Goal: Task Accomplishment & Management: Manage account settings

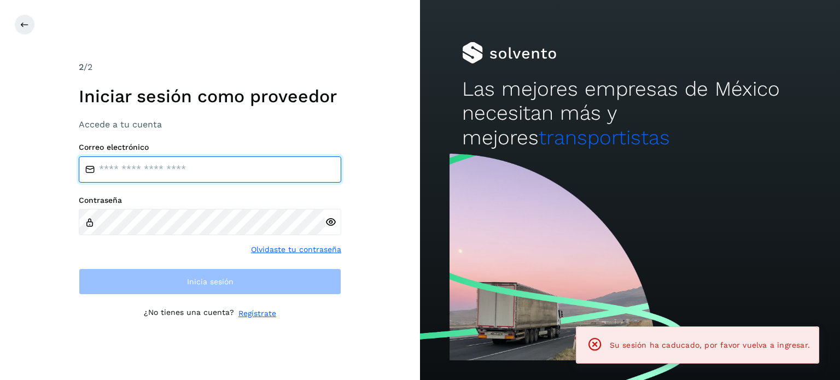
click at [186, 180] on input "email" at bounding box center [210, 169] width 263 height 26
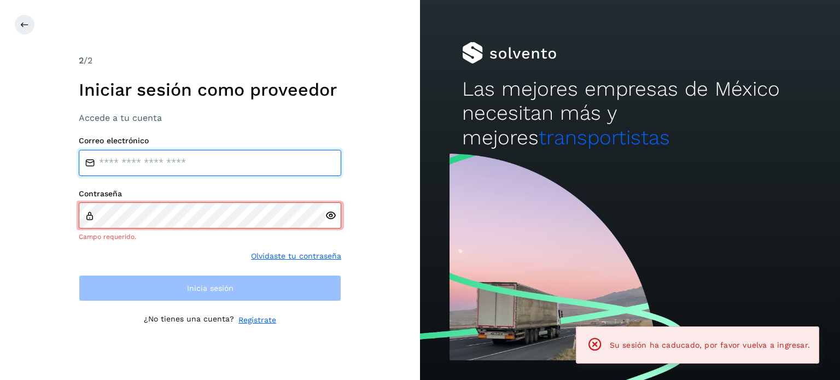
click at [155, 162] on input "email" at bounding box center [210, 163] width 263 height 26
type input "**********"
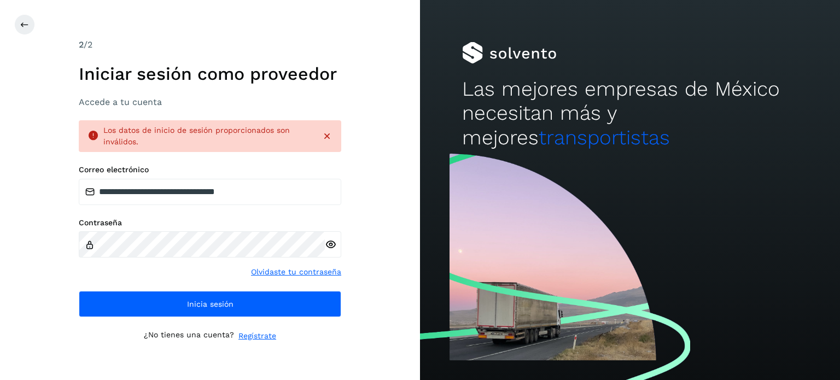
click at [331, 244] on icon at bounding box center [330, 244] width 11 height 11
click at [37, 24] on div at bounding box center [434, 24] width 840 height 21
click at [26, 27] on icon at bounding box center [24, 24] width 9 height 9
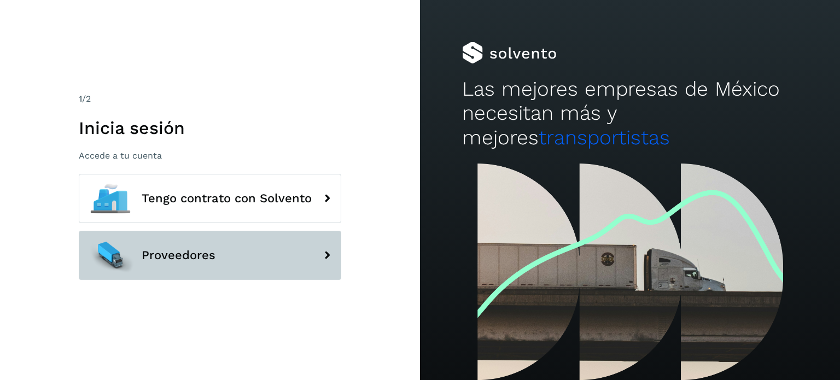
click at [154, 242] on button "Proveedores" at bounding box center [210, 255] width 263 height 49
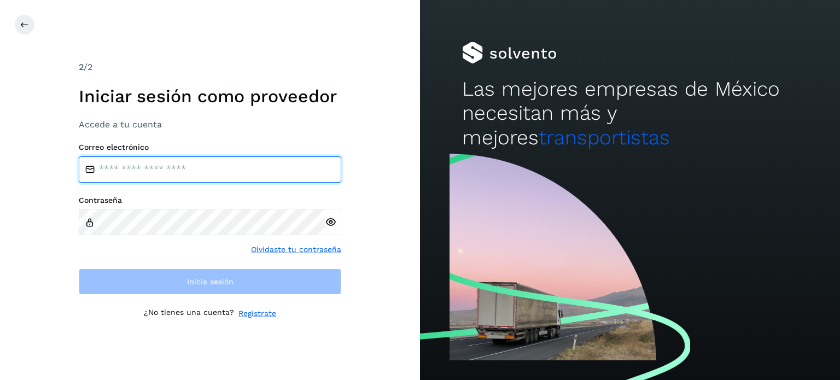
click at [166, 176] on input "email" at bounding box center [210, 169] width 263 height 26
type input "**********"
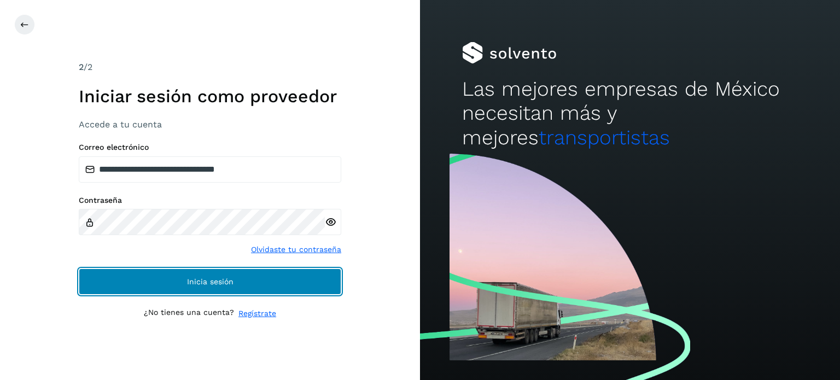
click at [243, 273] on button "Inicia sesión" at bounding box center [210, 282] width 263 height 26
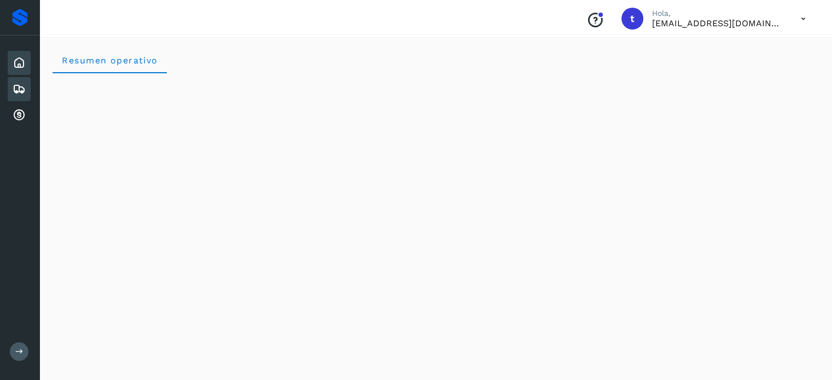
click at [24, 87] on icon at bounding box center [19, 89] width 13 height 13
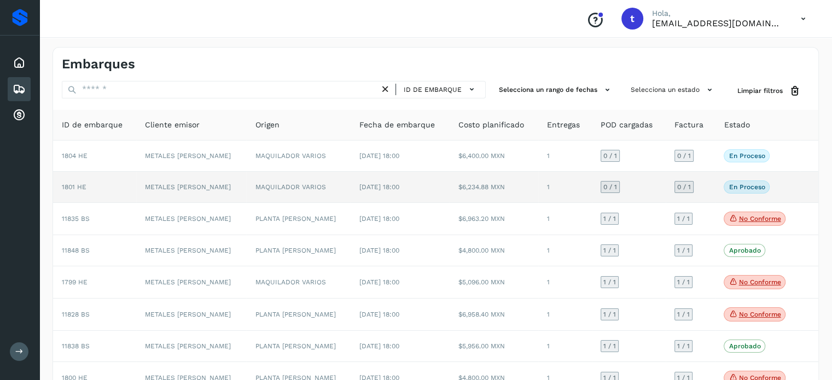
click at [503, 194] on td "$6,234.88 MXN" at bounding box center [494, 187] width 89 height 31
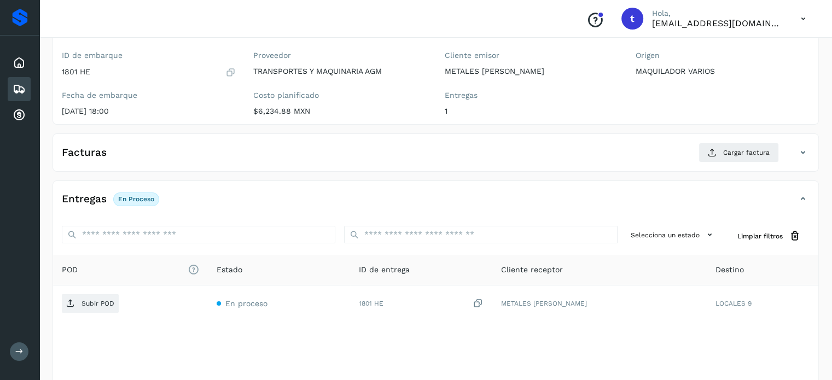
scroll to position [139, 0]
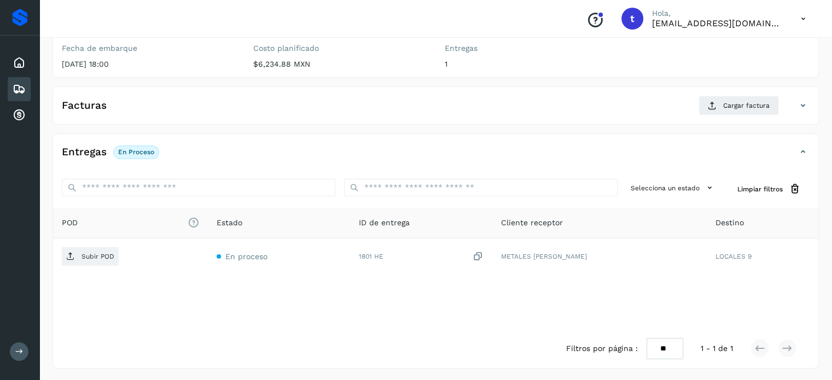
click at [24, 86] on icon at bounding box center [19, 89] width 13 height 13
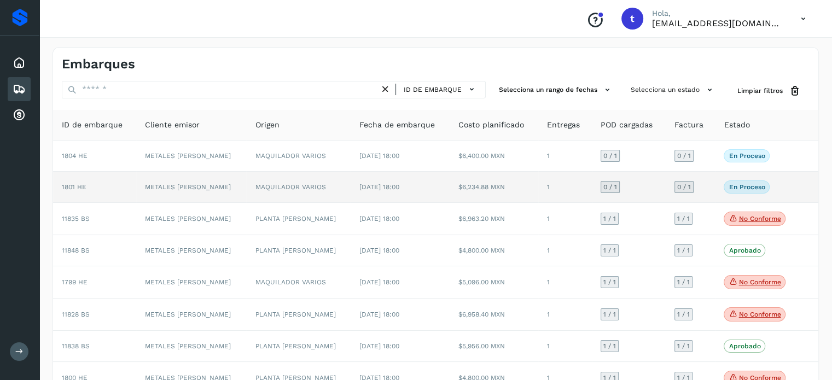
click at [303, 193] on td "MAQUILADOR VARIOS" at bounding box center [298, 187] width 105 height 31
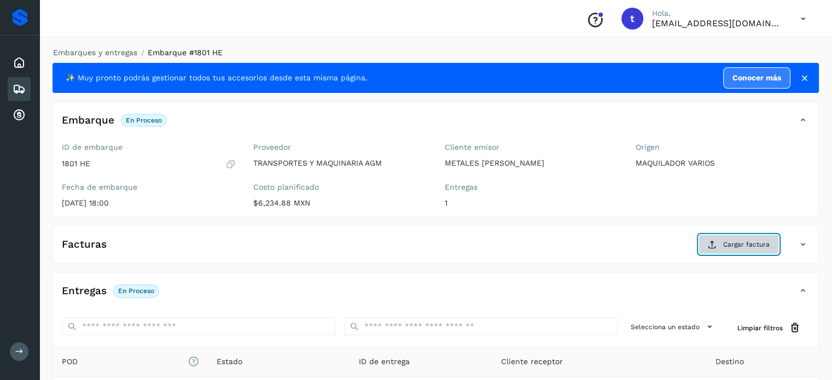
click at [738, 241] on span "Cargar factura" at bounding box center [746, 245] width 47 height 10
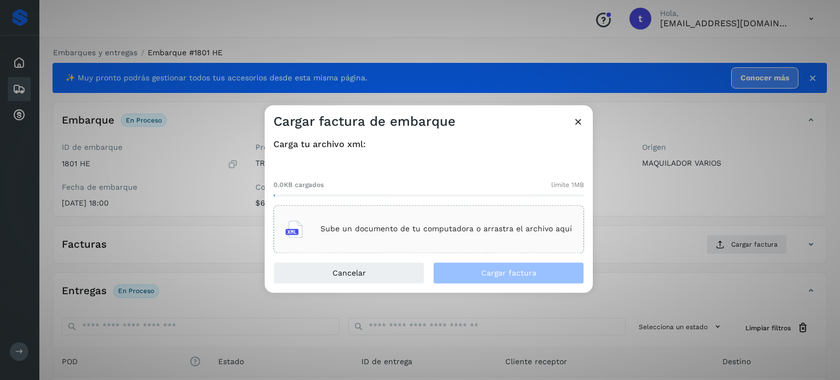
click at [372, 231] on p "Sube un documento de tu computadora o arrastra el archivo aquí" at bounding box center [447, 229] width 252 height 9
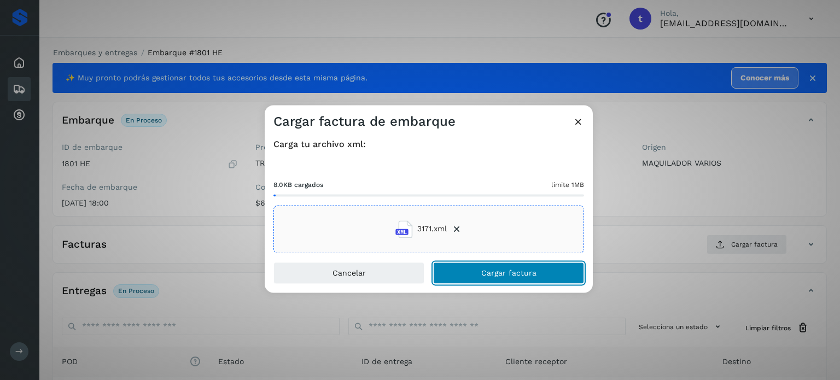
click at [523, 273] on span "Cargar factura" at bounding box center [509, 273] width 55 height 8
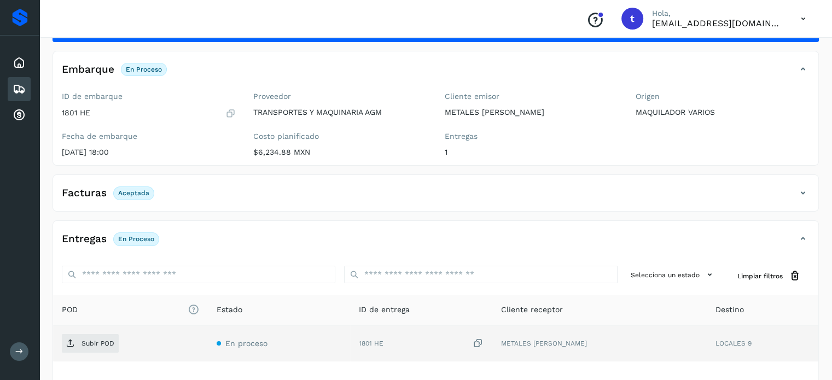
scroll to position [138, 0]
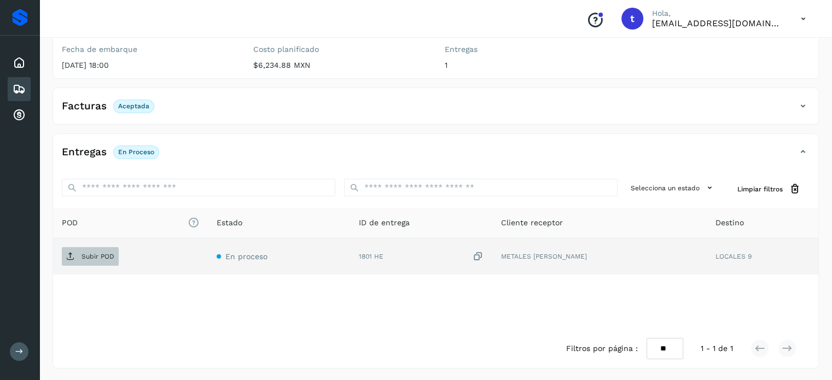
click at [100, 256] on p "Subir POD" at bounding box center [98, 257] width 33 height 8
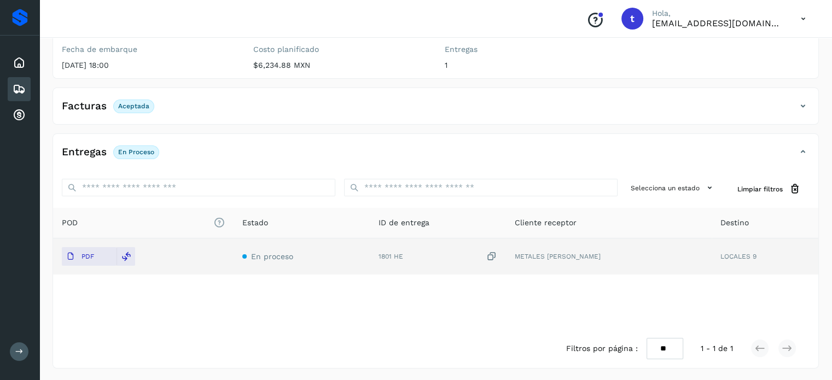
click at [18, 89] on icon at bounding box center [19, 89] width 13 height 13
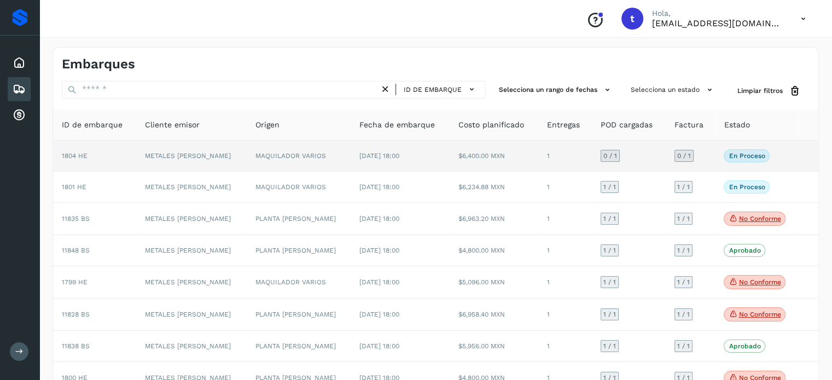
click at [420, 154] on td "[DATE] 18:00" at bounding box center [400, 156] width 99 height 31
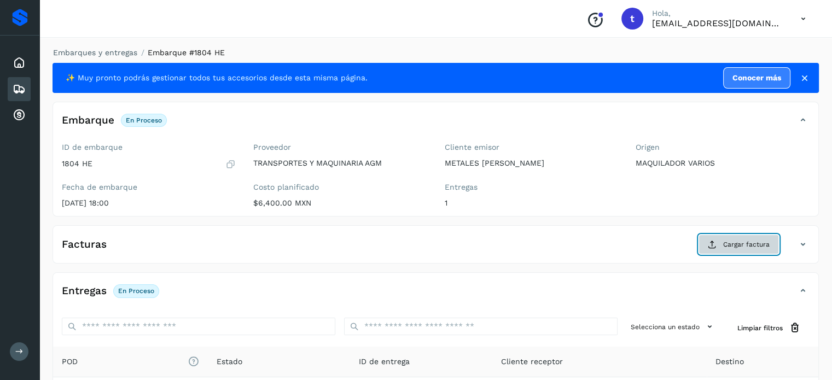
click at [721, 248] on button "Cargar factura" at bounding box center [739, 245] width 80 height 20
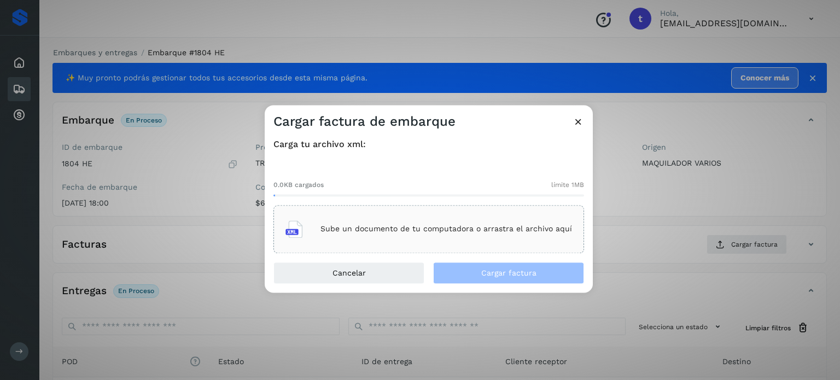
click at [464, 231] on p "Sube un documento de tu computadora o arrastra el archivo aquí" at bounding box center [447, 229] width 252 height 9
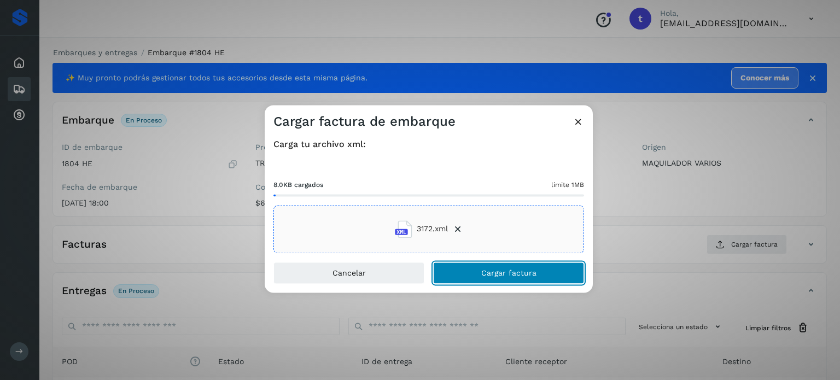
click at [464, 277] on button "Cargar factura" at bounding box center [508, 273] width 151 height 22
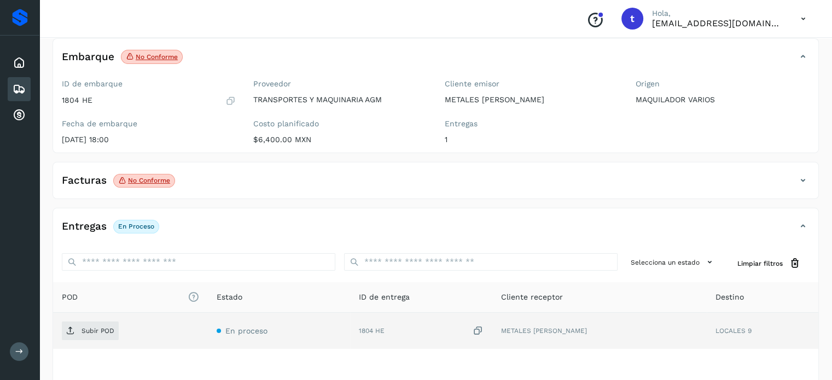
scroll to position [109, 0]
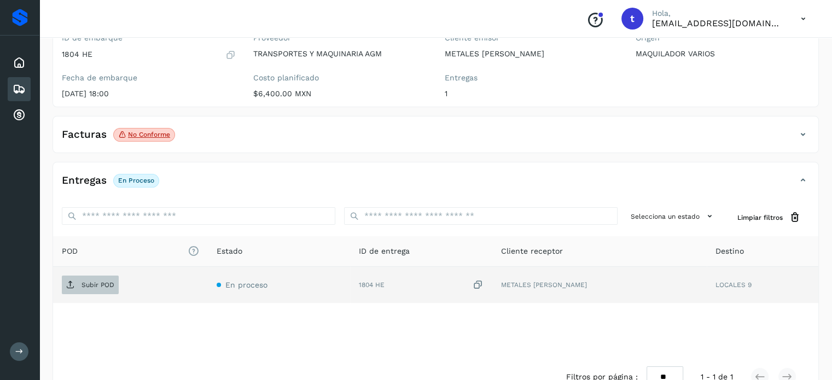
click at [108, 281] on p "Subir POD" at bounding box center [98, 285] width 33 height 8
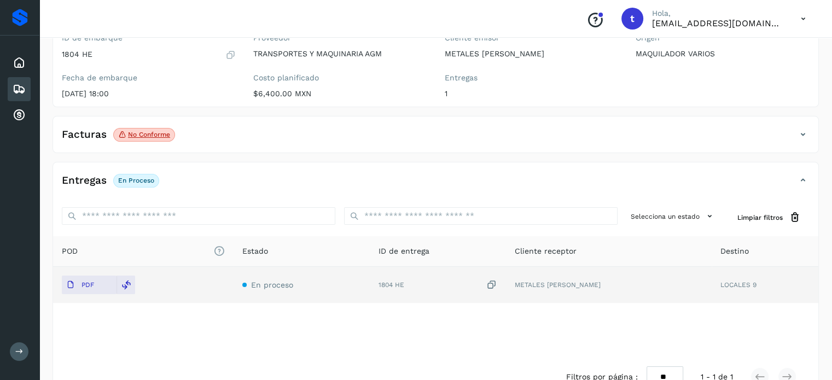
click at [26, 85] on div "Embarques" at bounding box center [19, 89] width 23 height 24
